Goal: Check status: Check status

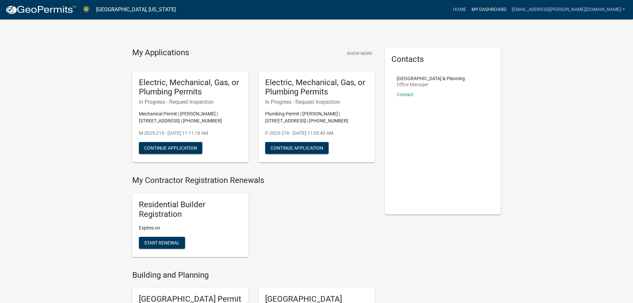
click at [509, 10] on link "My Dashboard" at bounding box center [489, 9] width 40 height 13
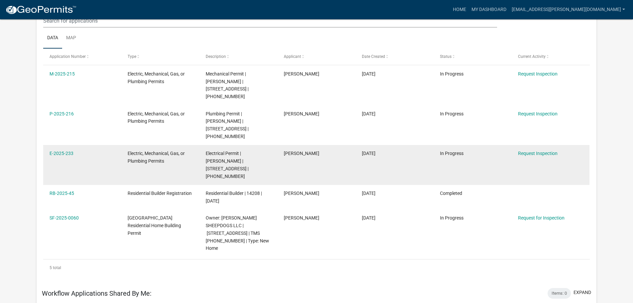
scroll to position [88, 0]
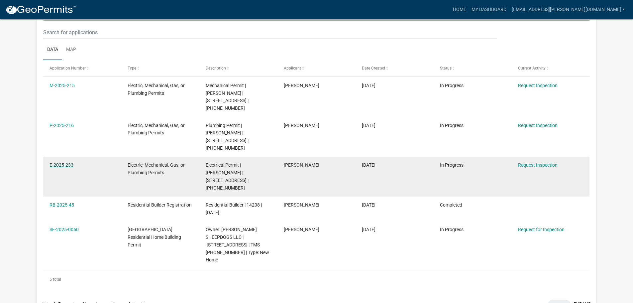
click at [53, 162] on link "E-2025-233" at bounding box center [62, 164] width 24 height 5
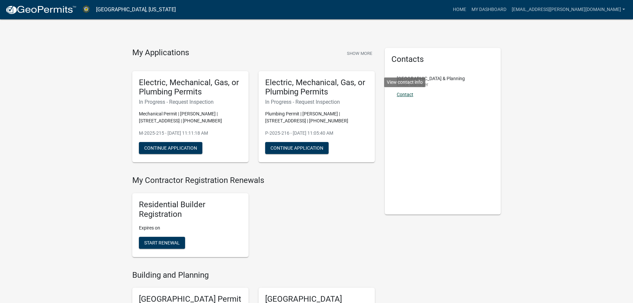
click at [404, 94] on link "Contact" at bounding box center [405, 94] width 17 height 5
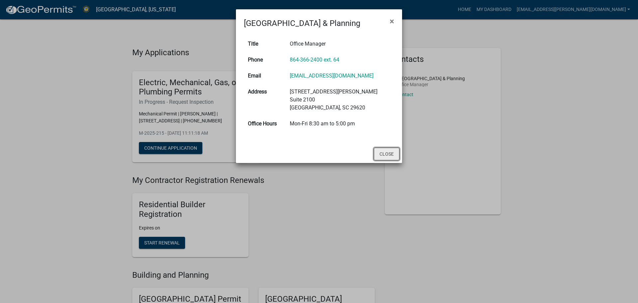
click at [386, 150] on button "Close" at bounding box center [387, 154] width 26 height 13
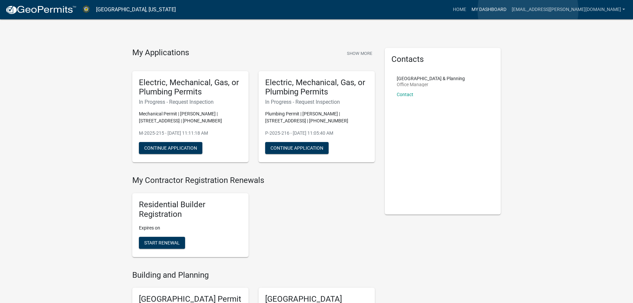
click at [509, 10] on link "My Dashboard" at bounding box center [489, 9] width 40 height 13
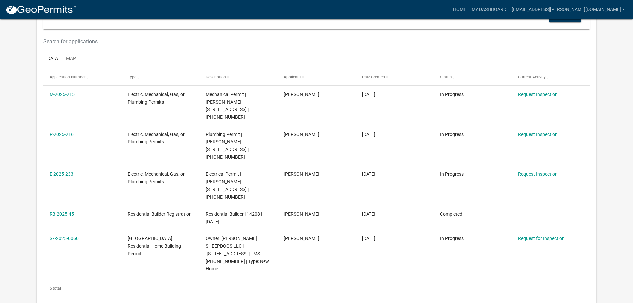
scroll to position [66, 0]
